Goal: Find specific page/section: Find specific page/section

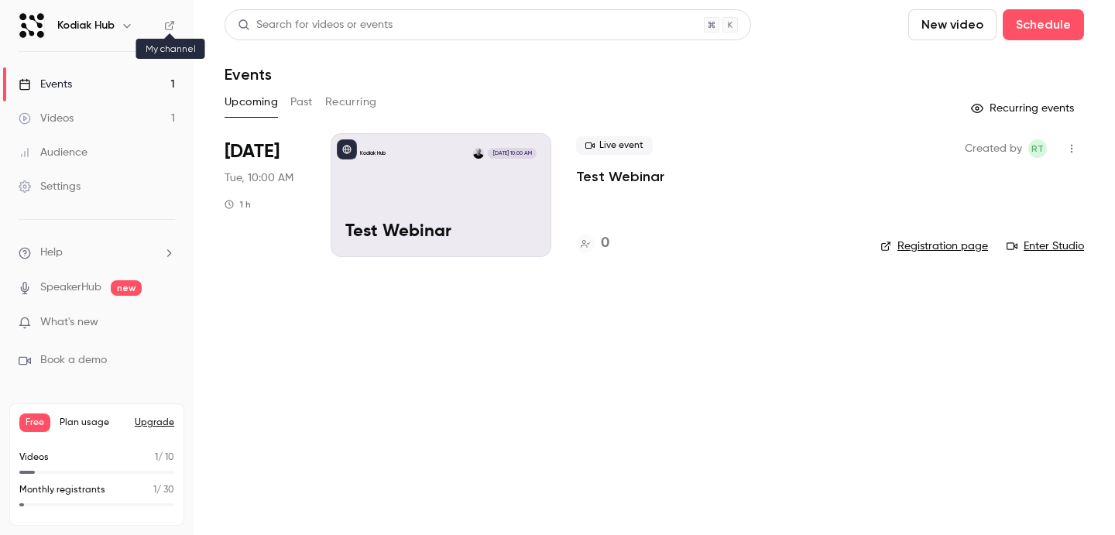
click at [171, 26] on icon at bounding box center [169, 25] width 11 height 11
click at [1048, 246] on link "Enter Studio" at bounding box center [1044, 245] width 77 height 15
click at [298, 103] on button "Past" at bounding box center [301, 102] width 22 height 25
click at [251, 103] on button "Upcoming" at bounding box center [250, 102] width 53 height 25
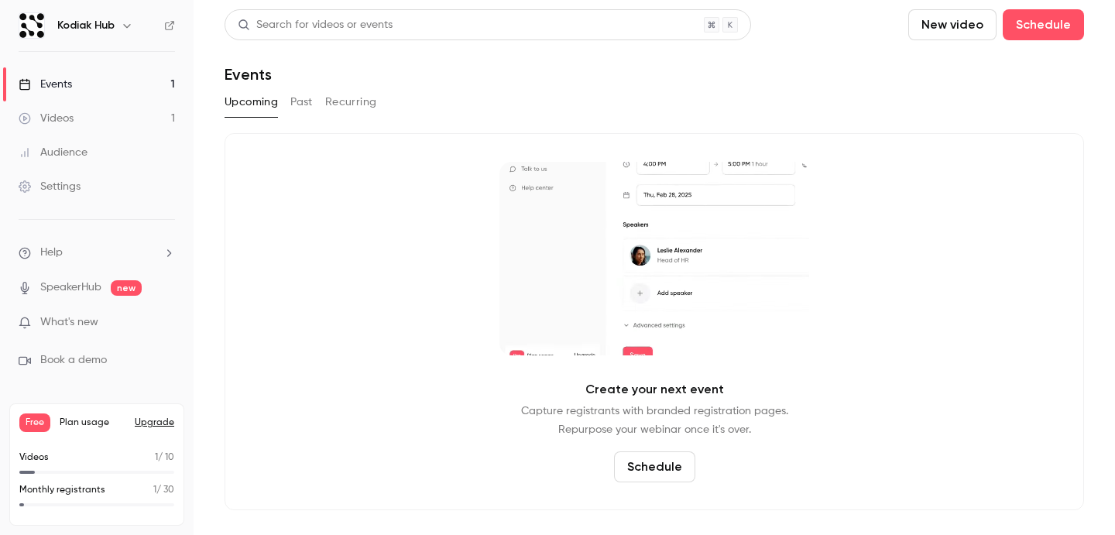
click at [296, 101] on button "Past" at bounding box center [301, 102] width 22 height 25
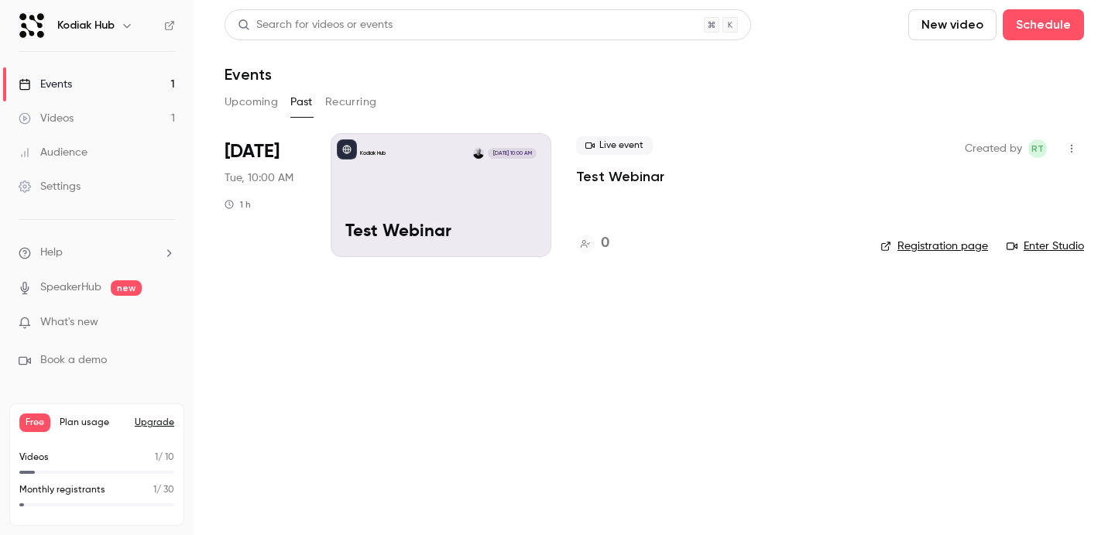
click at [1071, 146] on icon "button" at bounding box center [1072, 149] width 2 height 9
click at [773, 331] on div at bounding box center [557, 267] width 1115 height 535
